Goal: Task Accomplishment & Management: Manage account settings

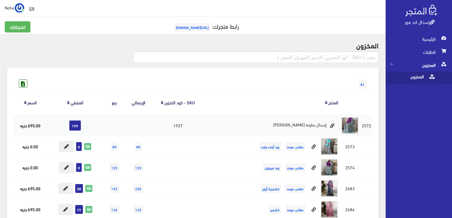
scroll to position [148, 0]
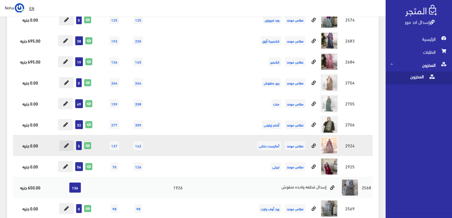
click at [67, 145] on icon at bounding box center [66, 145] width 5 height 5
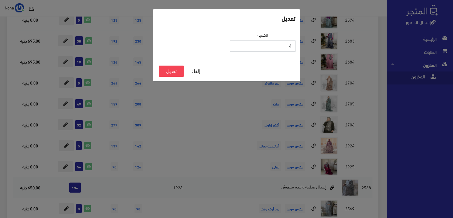
click at [236, 47] on input "4" at bounding box center [262, 45] width 65 height 11
click at [175, 70] on button "تعديل" at bounding box center [171, 70] width 25 height 11
click at [173, 72] on button "تعديل" at bounding box center [171, 70] width 25 height 11
click at [194, 69] on button "إلغاء" at bounding box center [196, 70] width 24 height 11
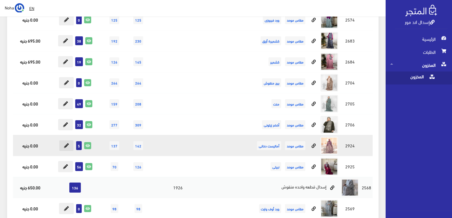
click at [65, 145] on icon at bounding box center [66, 145] width 5 height 5
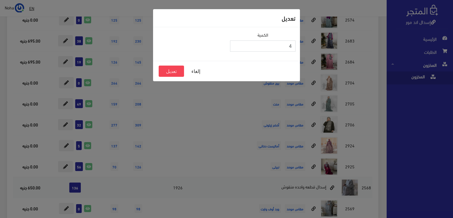
click at [235, 47] on input "4" at bounding box center [262, 45] width 65 height 11
click at [169, 72] on button "تعديل" at bounding box center [171, 70] width 25 height 11
click at [177, 68] on button "تعديل" at bounding box center [171, 70] width 25 height 11
click at [198, 71] on button "إلغاء" at bounding box center [196, 70] width 24 height 11
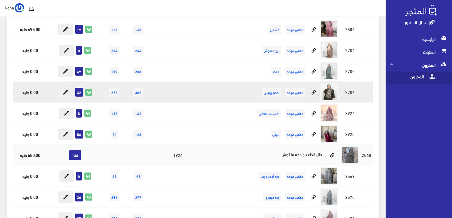
scroll to position [177, 0]
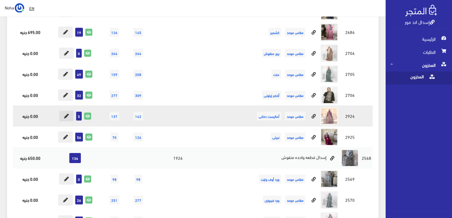
click at [65, 115] on icon at bounding box center [66, 116] width 5 height 5
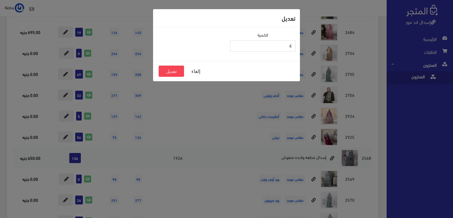
type input "4"
click at [235, 48] on input "4" at bounding box center [262, 45] width 65 height 11
click at [169, 72] on button "تعديل" at bounding box center [171, 70] width 25 height 11
click at [173, 71] on button "تعديل" at bounding box center [171, 70] width 25 height 11
click at [194, 70] on button "إلغاء" at bounding box center [196, 70] width 24 height 11
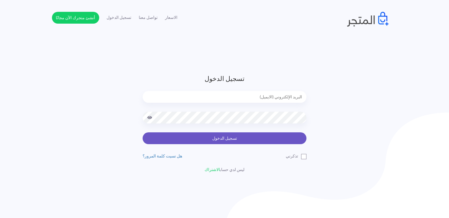
type input "[EMAIL_ADDRESS][DOMAIN_NAME]"
click at [208, 137] on button "تسجيل الدخول" at bounding box center [224, 138] width 164 height 12
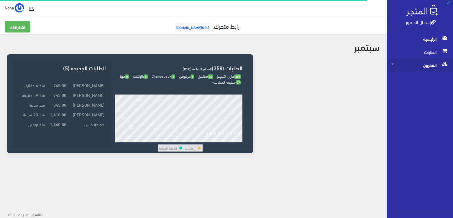
click at [433, 64] on span "المخزون" at bounding box center [419, 64] width 57 height 13
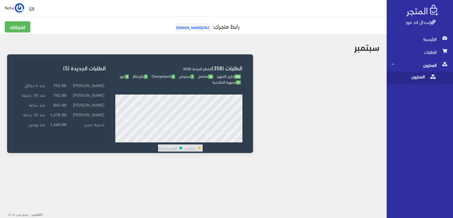
click at [410, 77] on span "المخزون" at bounding box center [413, 77] width 45 height 13
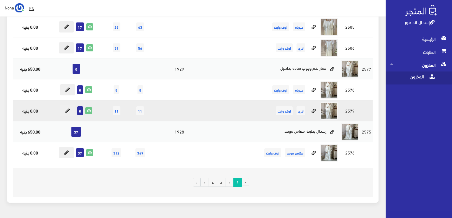
scroll to position [4084, 0]
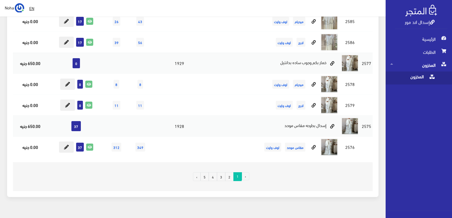
click at [229, 172] on link "2" at bounding box center [229, 176] width 9 height 9
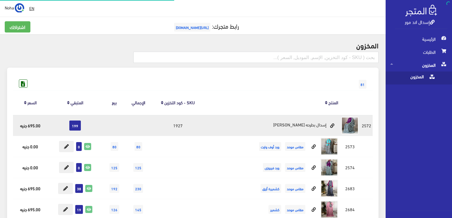
scroll to position [31, 0]
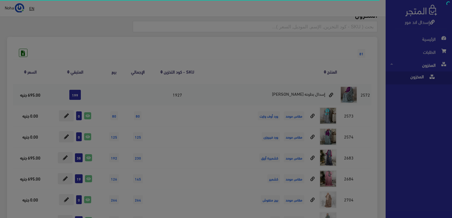
scroll to position [177, 0]
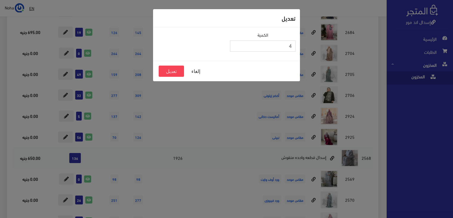
type input "4"
click at [236, 48] on input "4" at bounding box center [262, 45] width 65 height 11
click at [174, 72] on button "تعديل" at bounding box center [171, 70] width 25 height 11
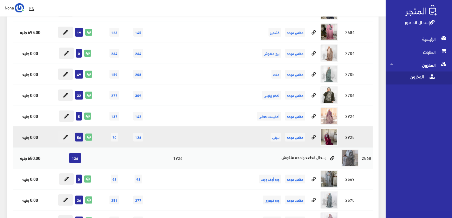
scroll to position [0, 0]
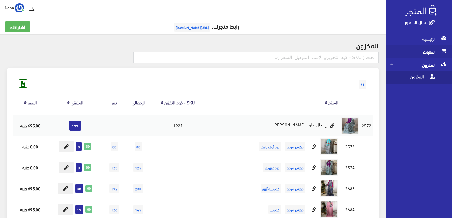
click at [428, 52] on span "الطلبات" at bounding box center [418, 51] width 57 height 13
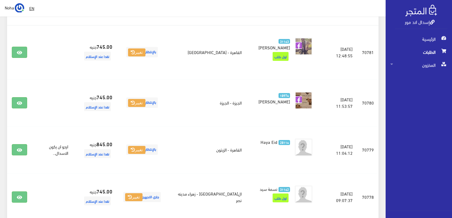
scroll to position [118, 0]
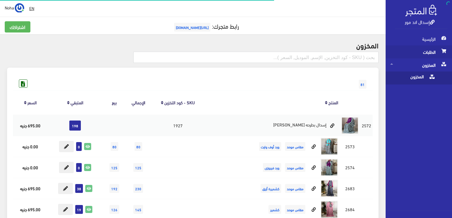
click at [431, 53] on span "الطلبات" at bounding box center [418, 51] width 57 height 13
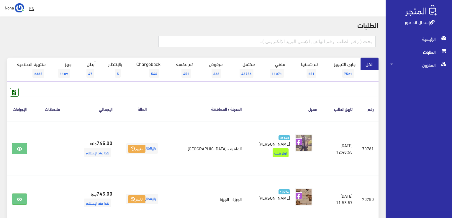
scroll to position [30, 0]
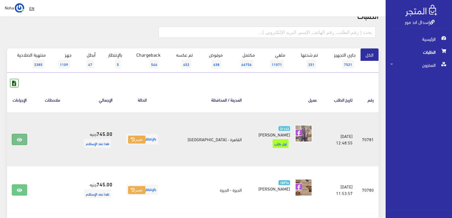
click at [19, 137] on icon at bounding box center [19, 139] width 5 height 5
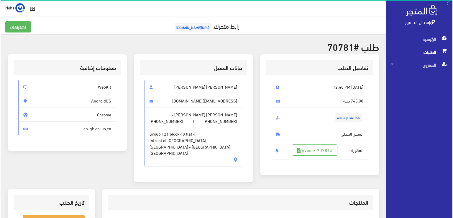
scroll to position [59, 0]
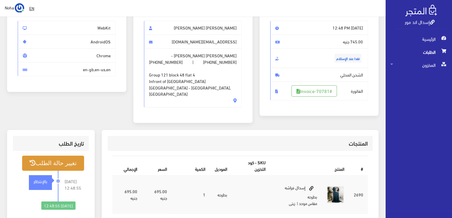
click at [55, 155] on button "تغيير حالة الطلب" at bounding box center [53, 162] width 62 height 15
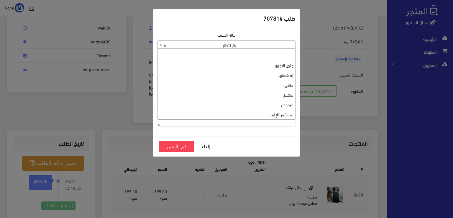
click at [159, 46] on span at bounding box center [161, 45] width 6 height 8
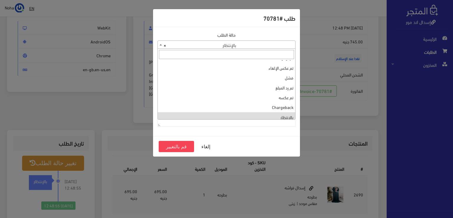
scroll to position [0, 0]
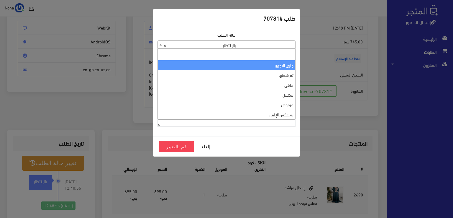
select select "1"
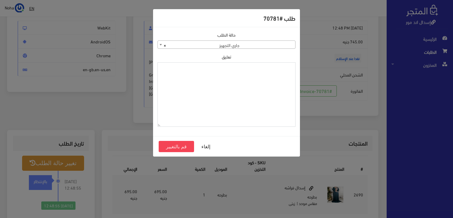
paste textarea "1126574"
type textarea "1126574"
click at [169, 145] on button "قم بالتغيير" at bounding box center [176, 146] width 35 height 11
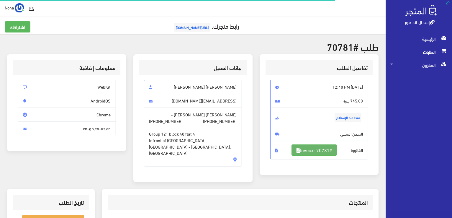
click at [323, 148] on link "#Invoice-70781" at bounding box center [313, 149] width 45 height 11
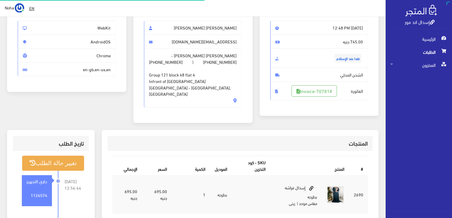
scroll to position [59, 0]
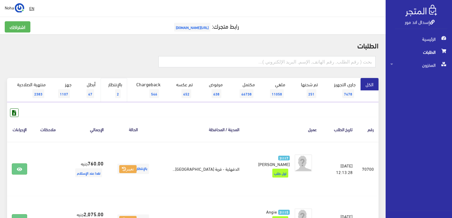
click at [117, 91] on span "2" at bounding box center [118, 93] width 6 height 9
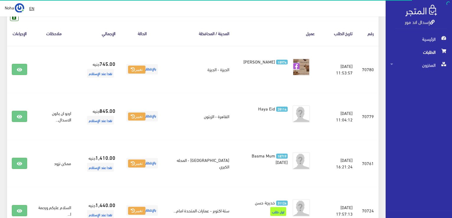
scroll to position [118, 0]
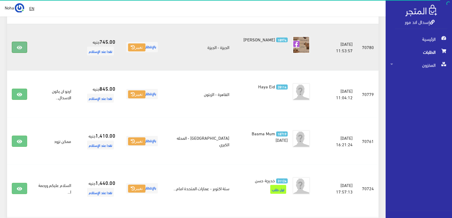
click at [18, 46] on icon at bounding box center [19, 47] width 5 height 5
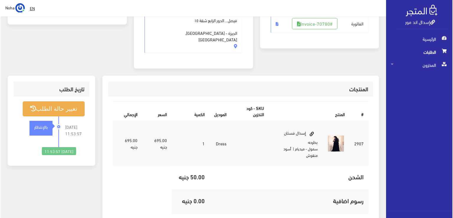
scroll to position [148, 0]
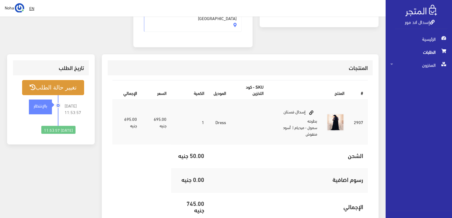
click at [68, 80] on button "تغيير حالة الطلب" at bounding box center [53, 87] width 62 height 15
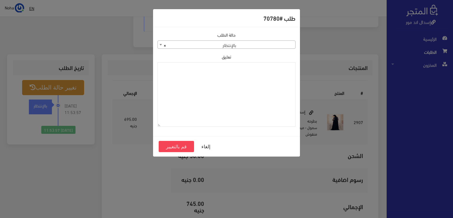
click at [159, 44] on span at bounding box center [161, 45] width 6 height 8
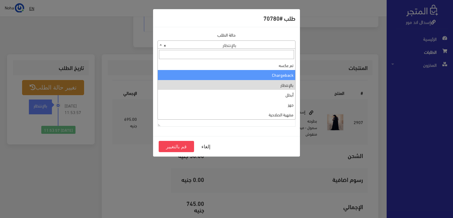
scroll to position [0, 0]
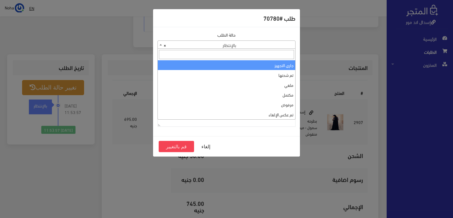
select select "1"
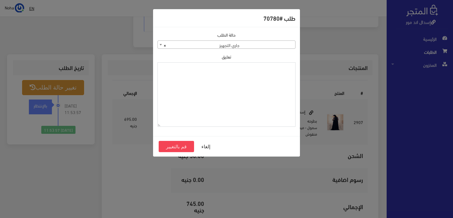
paste textarea "1126574"
type textarea "1126574"
click at [181, 146] on button "قم بالتغيير" at bounding box center [176, 146] width 35 height 11
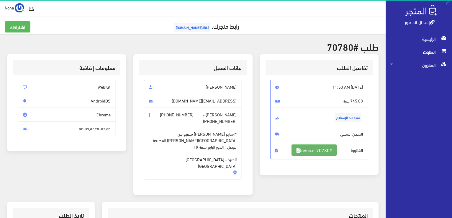
click at [332, 150] on link "#Invoice-70780" at bounding box center [313, 149] width 45 height 11
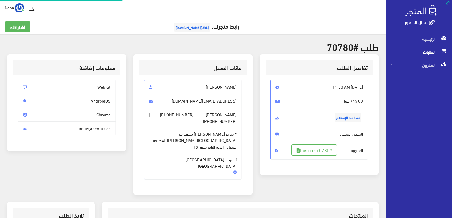
scroll to position [141, 0]
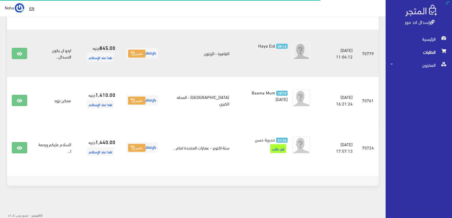
scroll to position [159, 0]
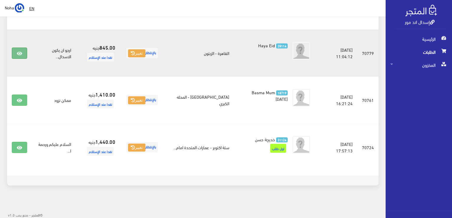
click at [21, 53] on icon at bounding box center [19, 53] width 5 height 5
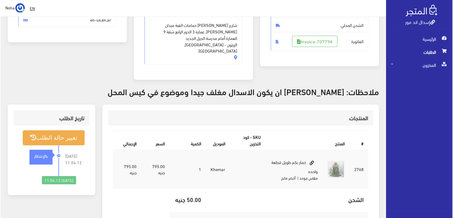
scroll to position [118, 0]
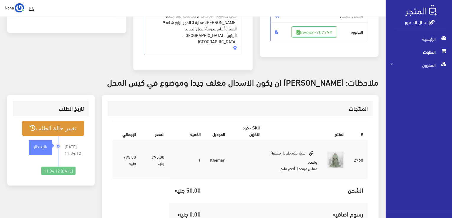
click at [61, 121] on button "تغيير حالة الطلب" at bounding box center [53, 128] width 62 height 15
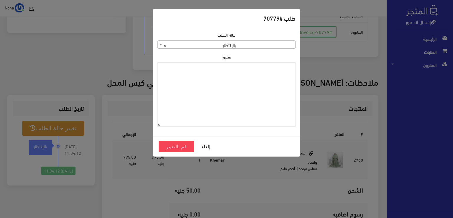
click at [160, 44] on b at bounding box center [161, 44] width 2 height 1
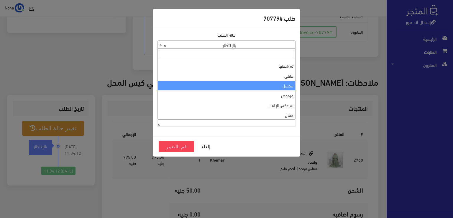
scroll to position [0, 0]
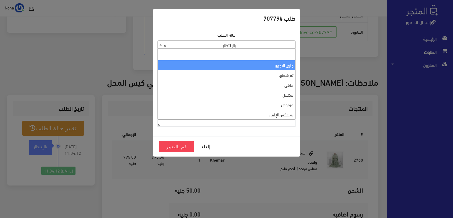
select select "1"
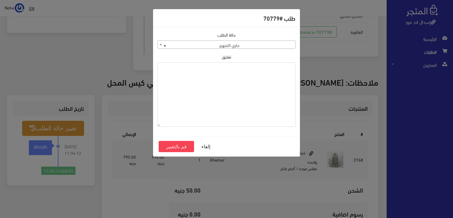
paste textarea "1126574"
type textarea "1126574"
click at [179, 146] on button "قم بالتغيير" at bounding box center [176, 146] width 35 height 11
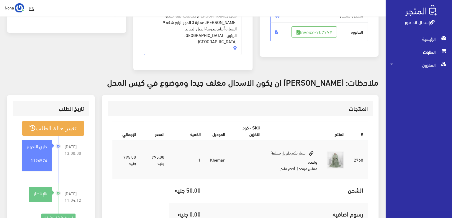
scroll to position [89, 0]
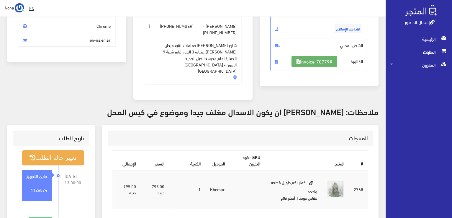
click at [325, 60] on link "#Invoice-70779" at bounding box center [313, 61] width 45 height 11
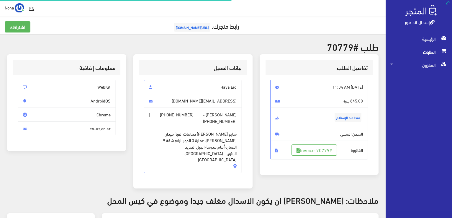
scroll to position [116, 0]
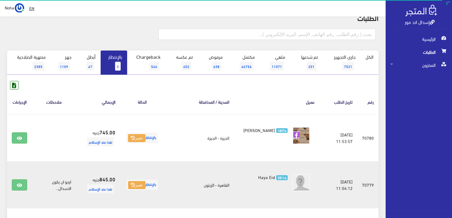
scroll to position [12, 0]
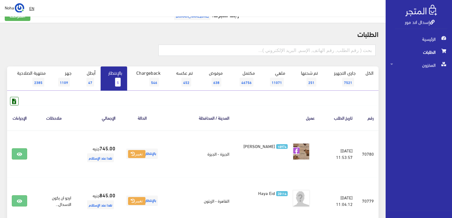
click at [119, 72] on link "بالإنتظار 5" at bounding box center [114, 78] width 27 height 24
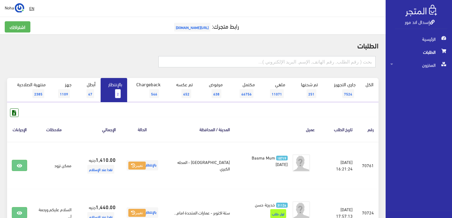
click at [351, 63] on input "text" at bounding box center [266, 61] width 217 height 11
type input "70724"
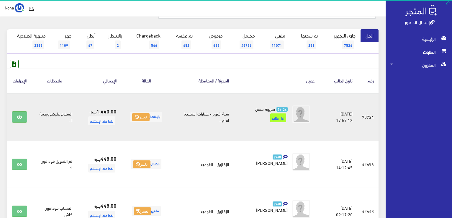
scroll to position [59, 0]
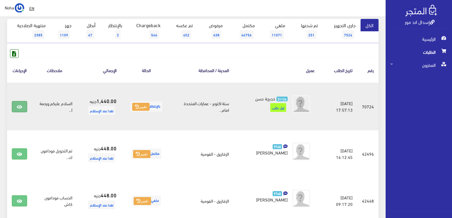
click at [21, 107] on icon at bounding box center [19, 106] width 5 height 5
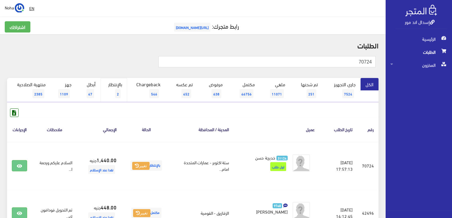
click at [116, 88] on link "بالإنتظار 2" at bounding box center [114, 90] width 27 height 24
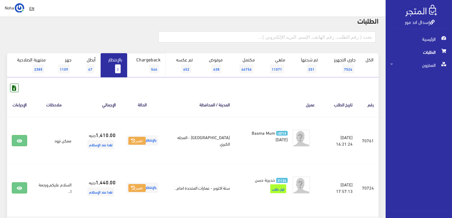
scroll to position [59, 0]
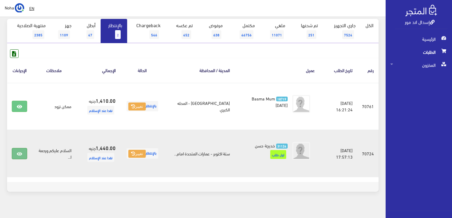
click at [19, 154] on icon at bounding box center [19, 153] width 5 height 5
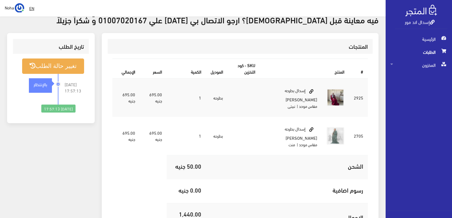
scroll to position [177, 0]
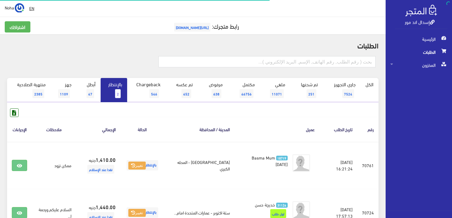
scroll to position [59, 0]
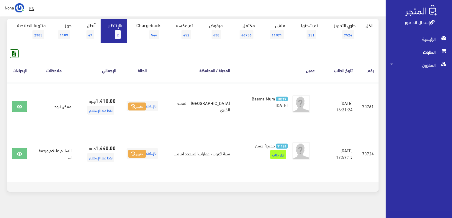
click at [115, 33] on link "بالإنتظار 2" at bounding box center [114, 31] width 27 height 24
